Goal: Browse casually: Explore the website without a specific task or goal

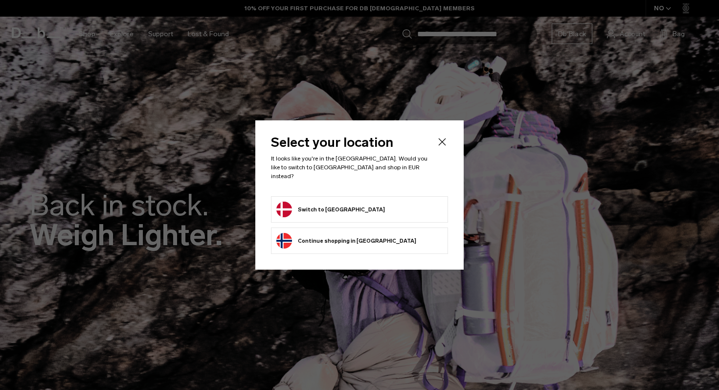
click at [311, 211] on button "Switch to Denmark" at bounding box center [330, 210] width 109 height 16
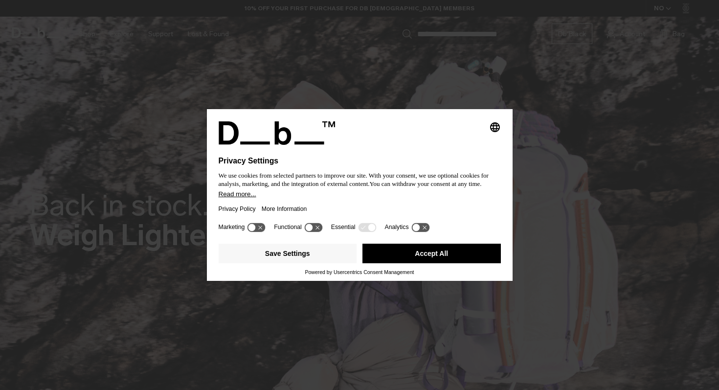
click at [402, 263] on button "Accept All" at bounding box center [432, 254] width 138 height 20
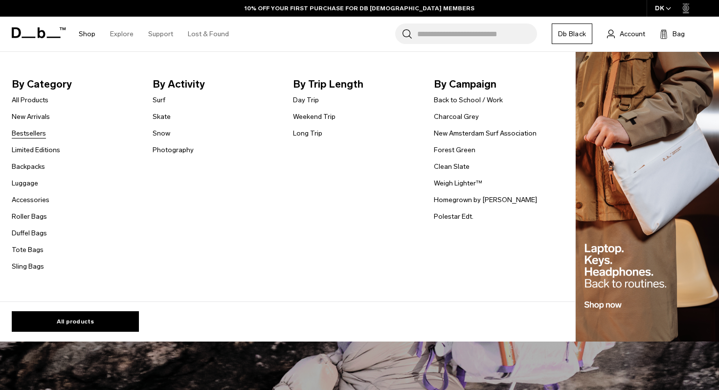
click at [26, 136] on link "Bestsellers" at bounding box center [29, 133] width 34 height 10
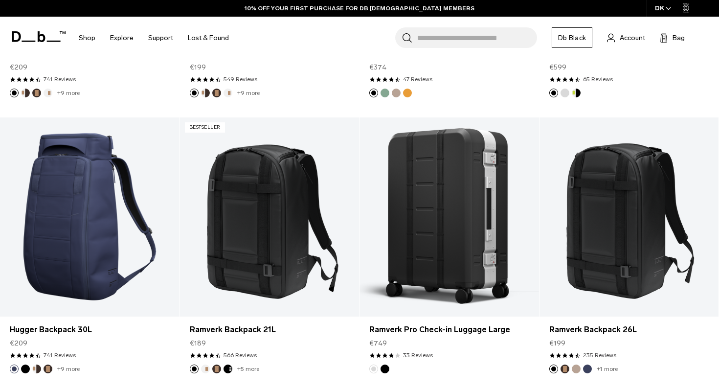
scroll to position [523, 0]
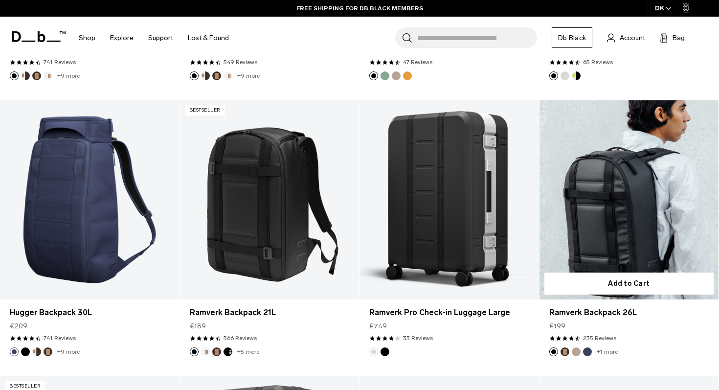
click at [566, 352] on button "Espresso" at bounding box center [565, 351] width 9 height 9
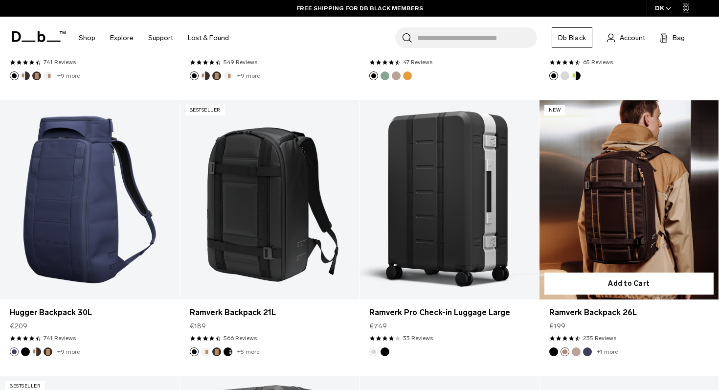
click at [576, 354] on button "Fogbow Beige" at bounding box center [576, 351] width 9 height 9
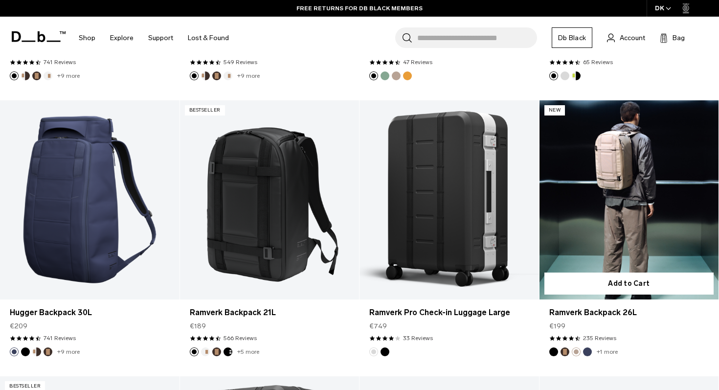
click at [589, 355] on img "Blue Hour" at bounding box center [587, 351] width 11 height 11
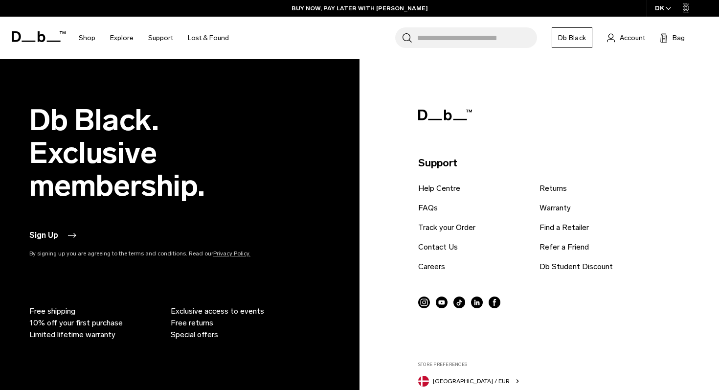
scroll to position [2602, 0]
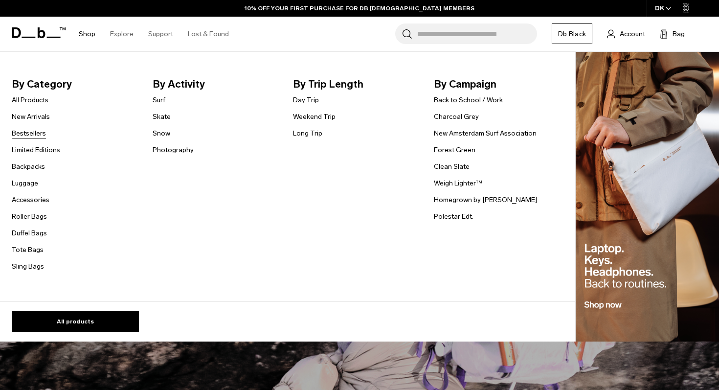
click at [25, 134] on link "Bestsellers" at bounding box center [29, 133] width 34 height 10
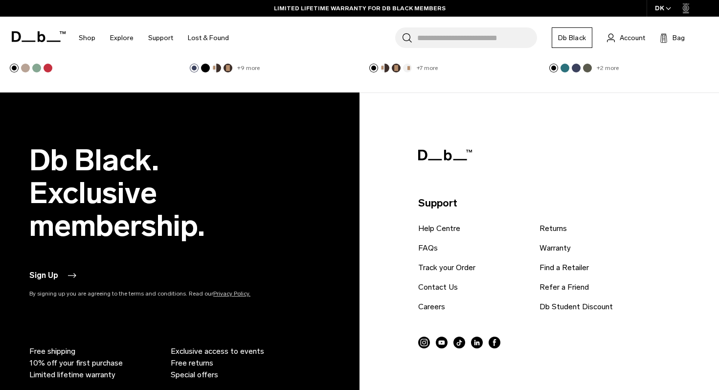
scroll to position [2574, 0]
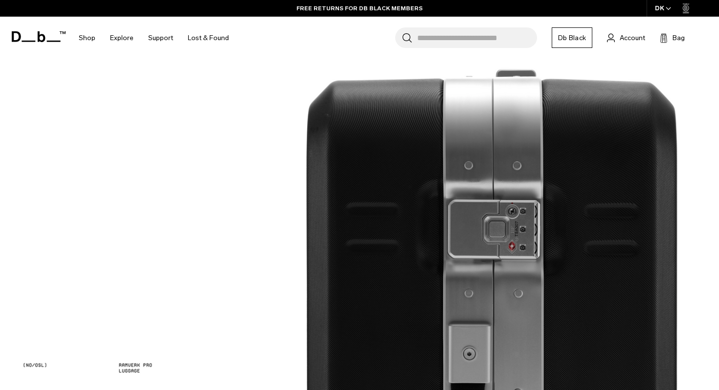
scroll to position [1561, 0]
